Goal: Use online tool/utility: Use online tool/utility

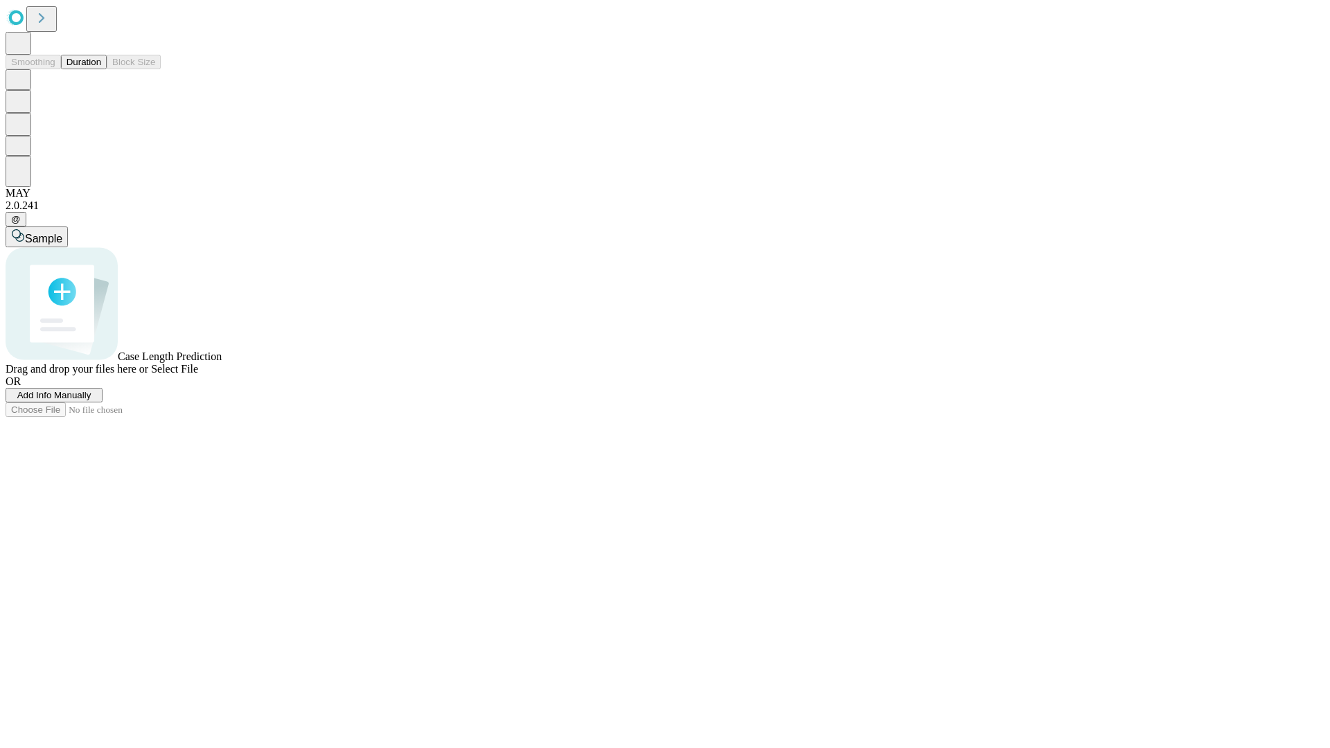
click at [198, 375] on span "Select File" at bounding box center [174, 369] width 47 height 12
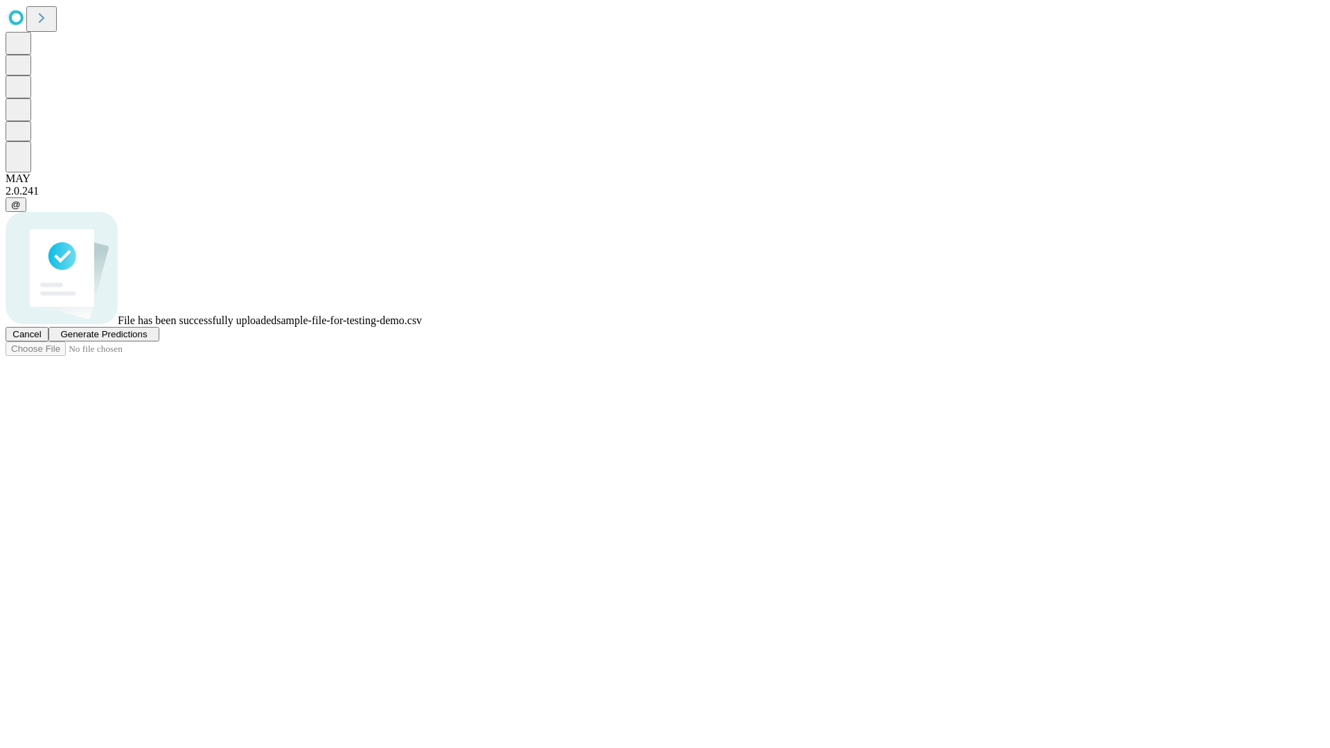
click at [147, 340] on span "Generate Predictions" at bounding box center [103, 334] width 87 height 10
